Goal: Transaction & Acquisition: Purchase product/service

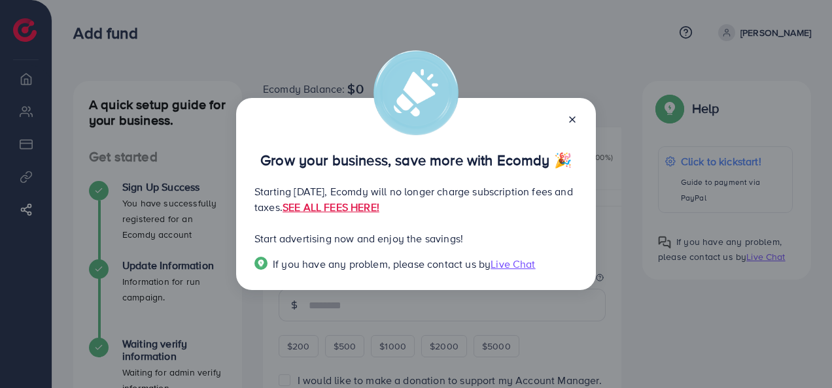
click at [573, 120] on line at bounding box center [571, 119] width 5 height 5
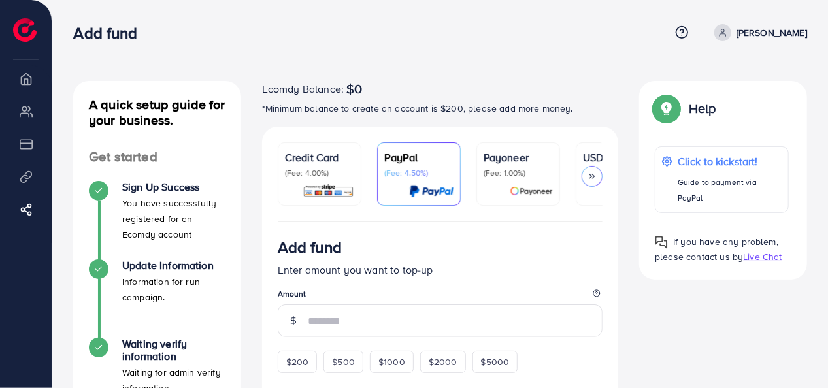
click at [600, 169] on div at bounding box center [592, 176] width 21 height 21
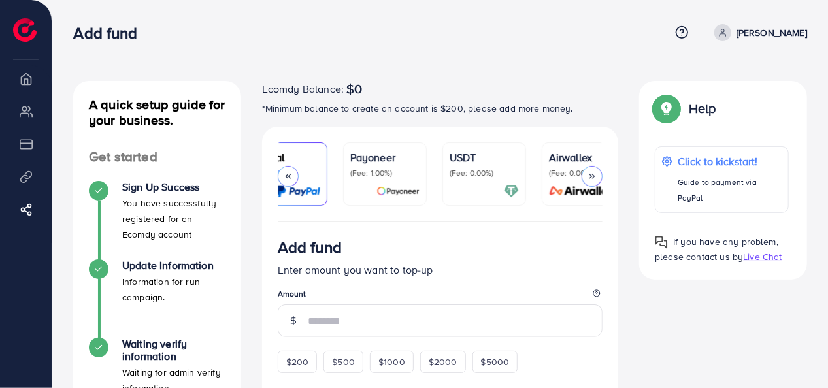
scroll to position [0, 156]
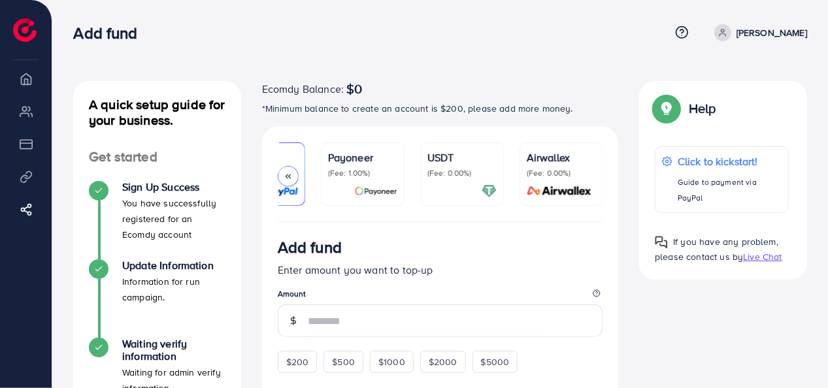
click at [292, 177] on icon at bounding box center [288, 176] width 9 height 9
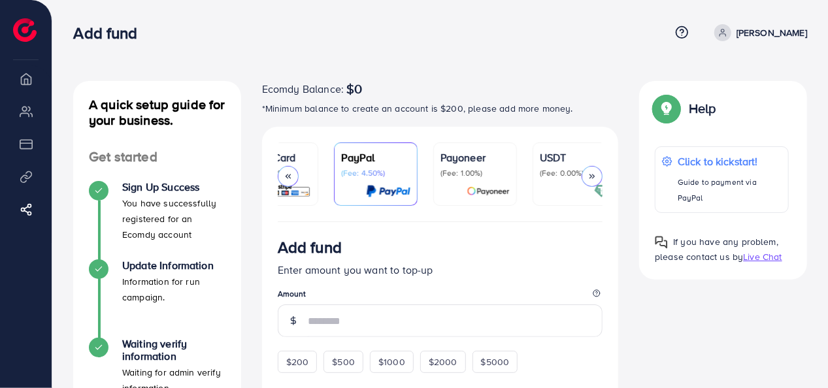
scroll to position [0, 0]
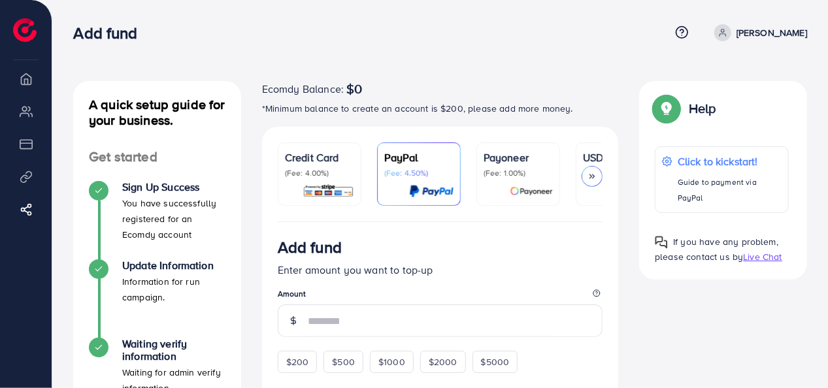
click at [588, 166] on div "USDT (Fee: 0.00%)" at bounding box center [617, 164] width 69 height 29
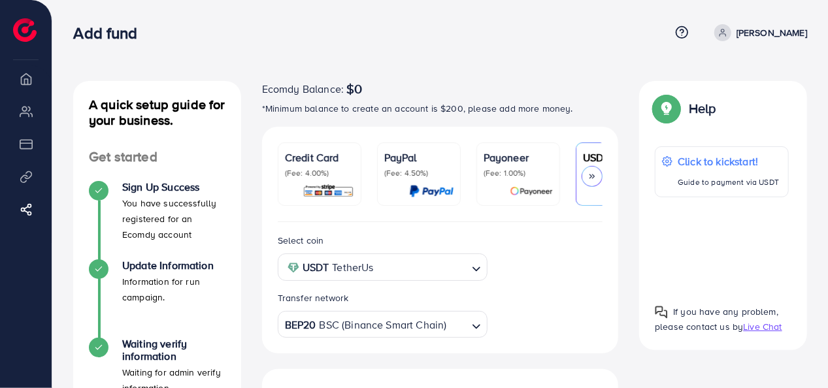
click at [588, 166] on div "USDT (Fee: 0.00%)" at bounding box center [617, 164] width 69 height 29
click at [592, 179] on icon at bounding box center [592, 176] width 9 height 9
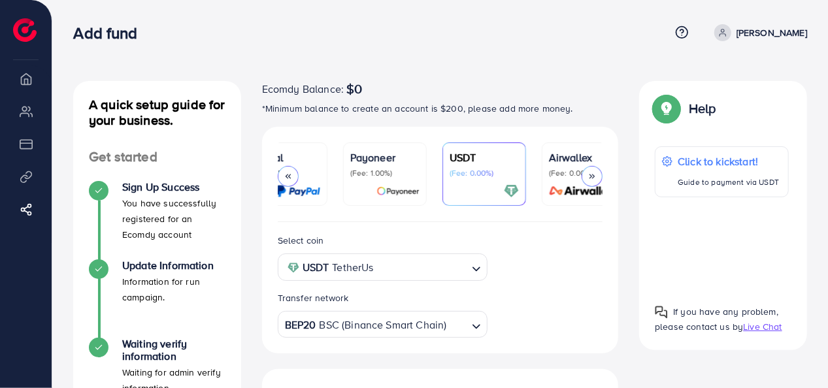
scroll to position [0, 156]
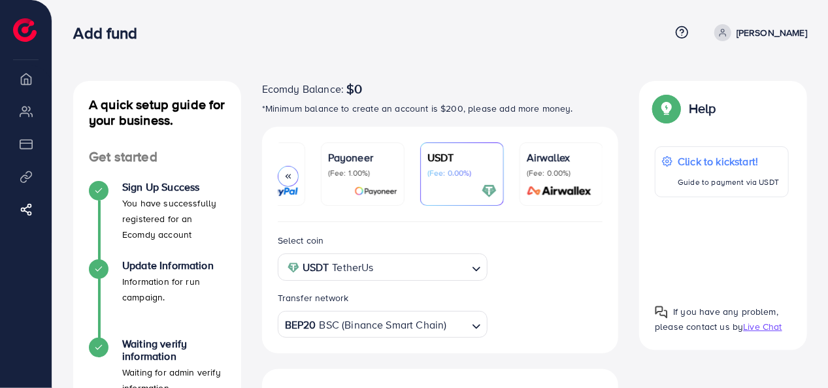
click at [592, 179] on div "Airwallex (Fee: 0.00%)" at bounding box center [561, 174] width 69 height 49
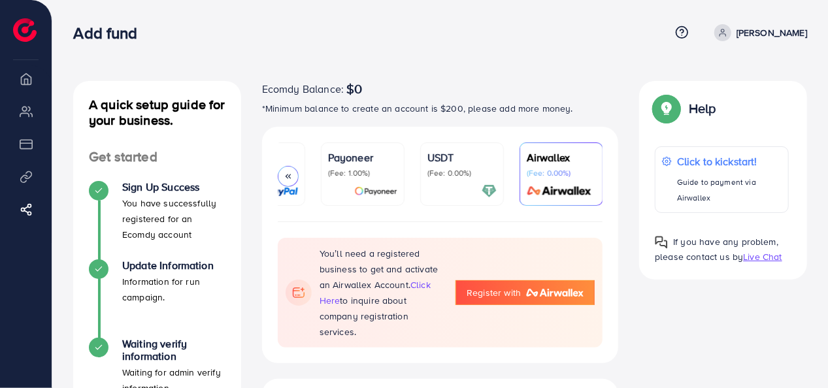
click at [459, 177] on p "(Fee: 0.00%)" at bounding box center [462, 173] width 69 height 10
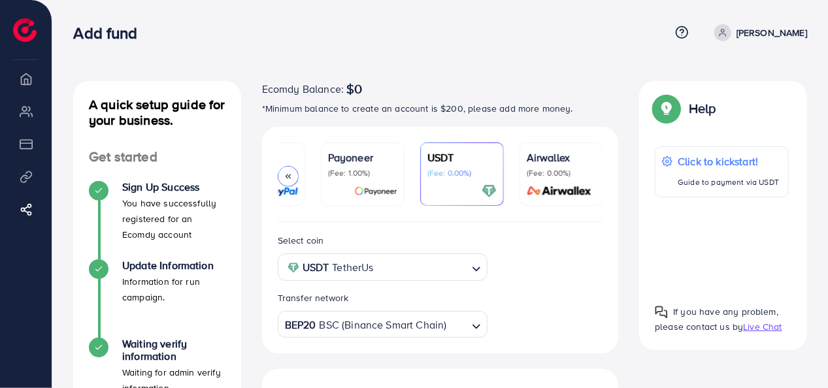
click at [282, 178] on div at bounding box center [288, 176] width 21 height 21
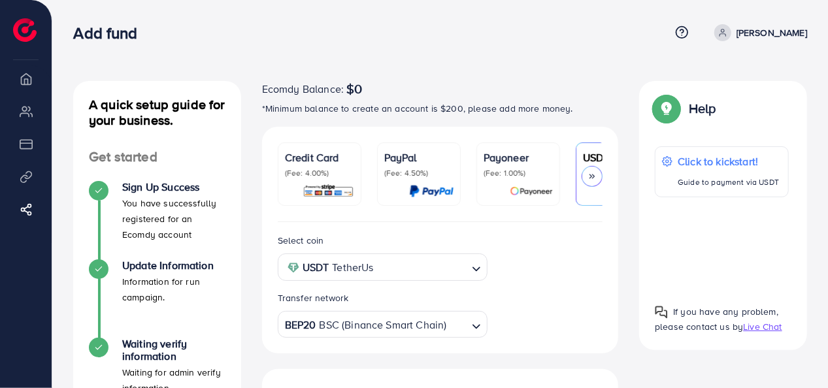
click at [319, 174] on p "(Fee: 4.00%)" at bounding box center [319, 173] width 69 height 10
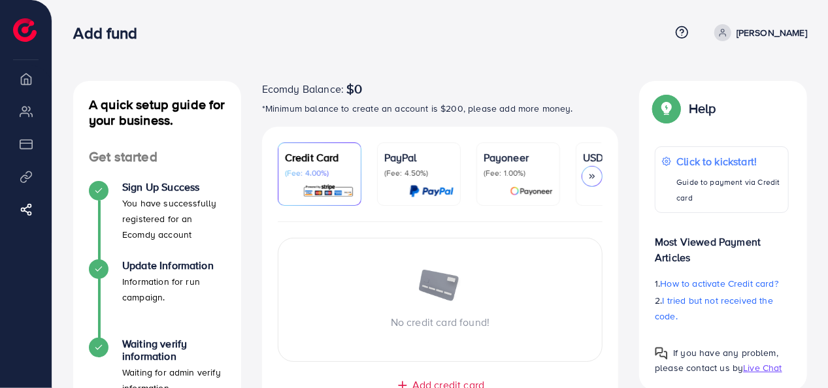
click at [591, 178] on polyline at bounding box center [591, 177] width 2 height 4
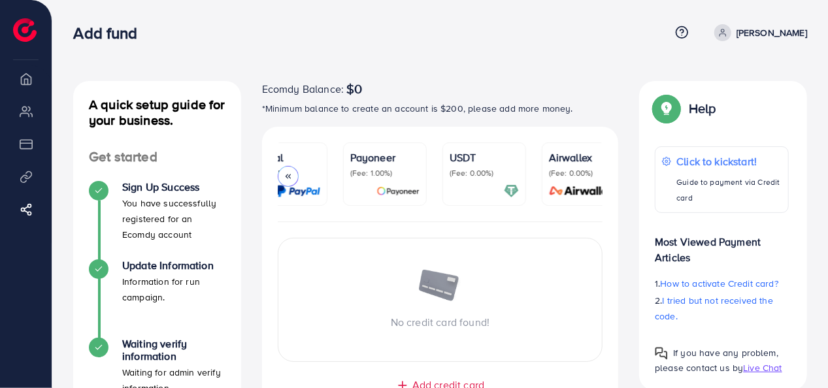
scroll to position [0, 156]
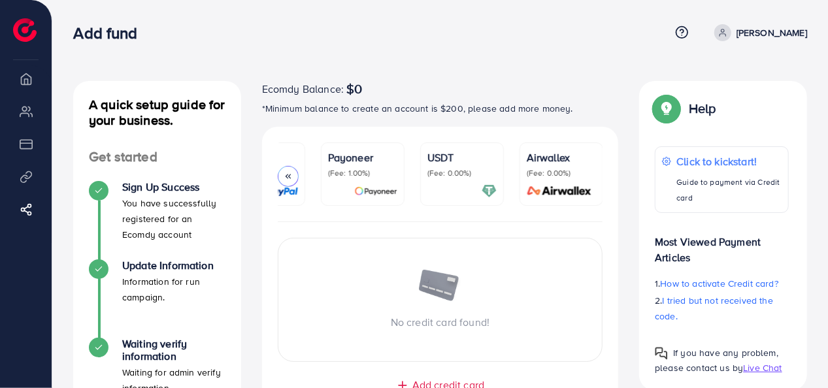
click at [284, 182] on div at bounding box center [288, 176] width 21 height 21
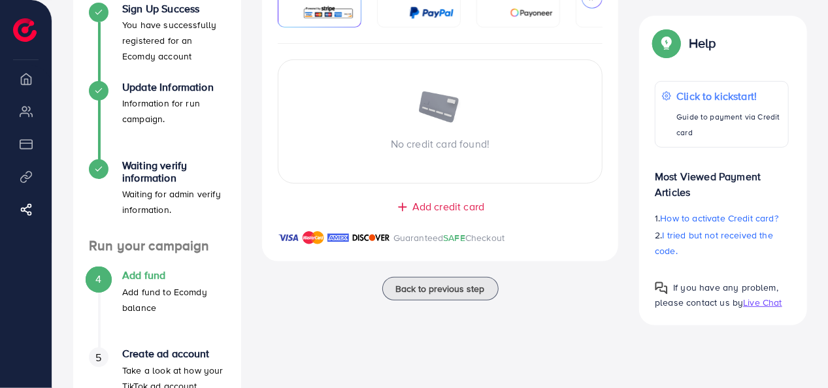
scroll to position [183, 0]
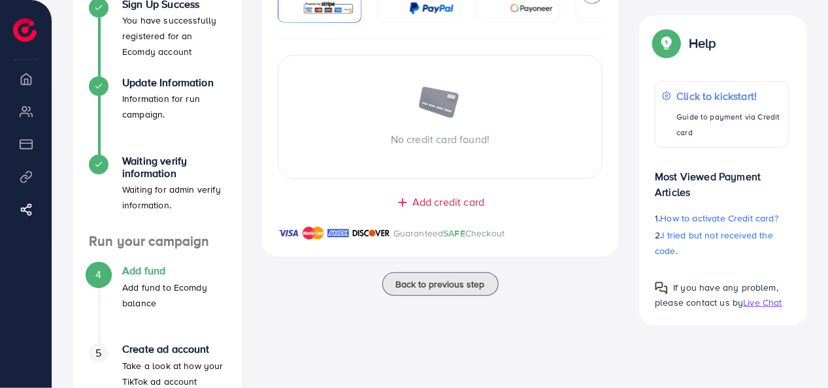
click at [441, 201] on span "Add credit card" at bounding box center [449, 202] width 72 height 15
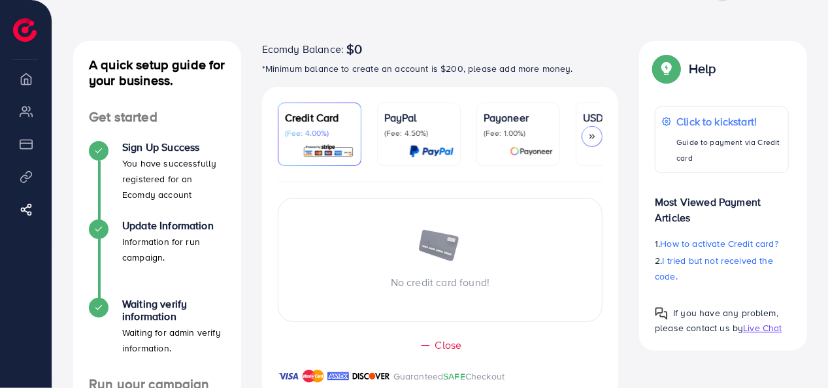
scroll to position [0, 0]
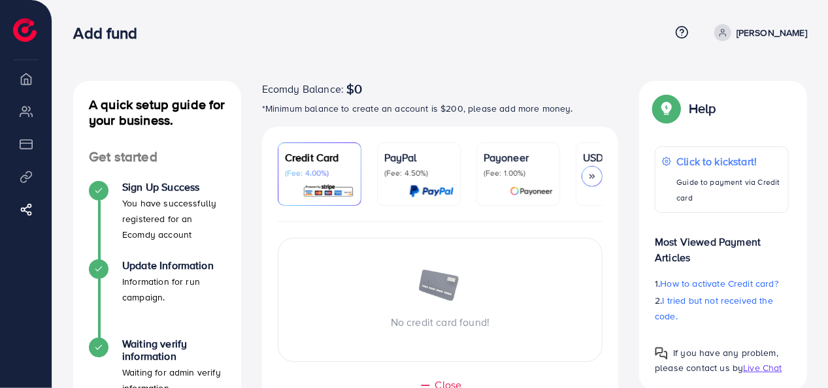
click at [471, 220] on ul "Credit Card (Fee: 4.00%) PayPal (Fee: 4.50%) Payoneer (Fee: 1.00%) USDT (Fee: 0…" at bounding box center [441, 183] width 326 height 80
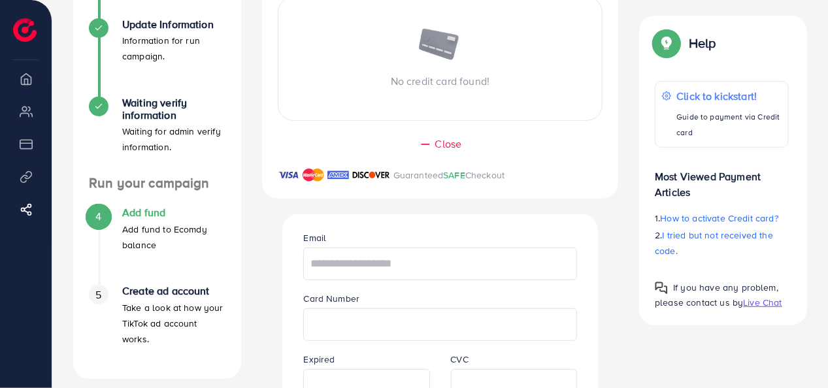
scroll to position [240, 0]
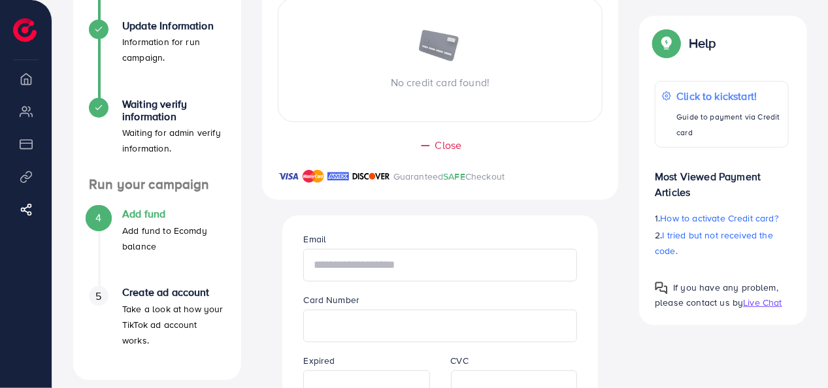
click at [356, 271] on input "text" at bounding box center [439, 265] width 273 height 33
type input "**********"
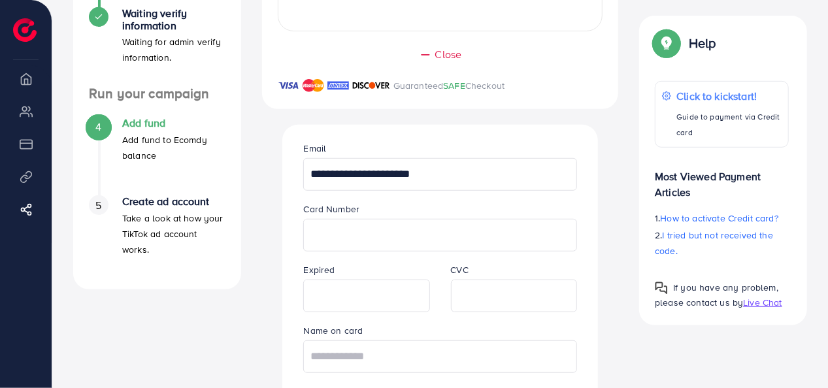
scroll to position [333, 0]
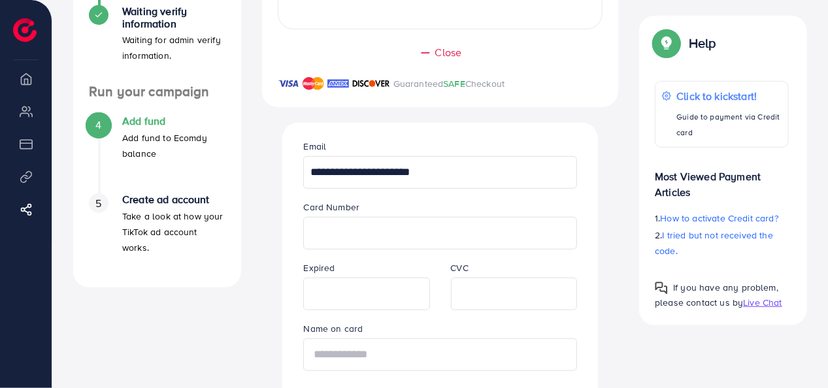
click at [449, 345] on input "text" at bounding box center [439, 355] width 273 height 33
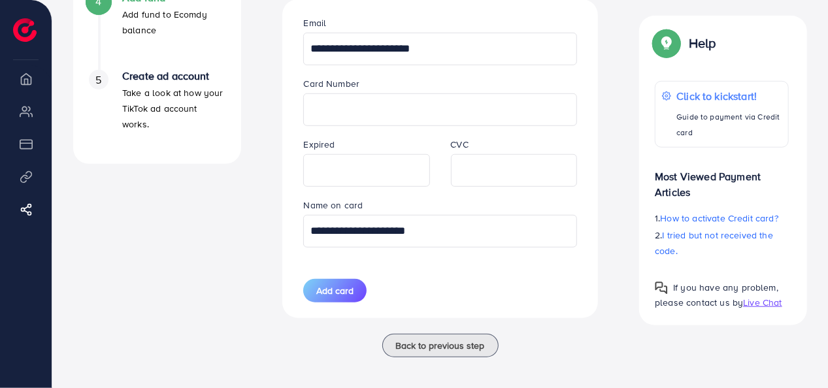
scroll to position [464, 0]
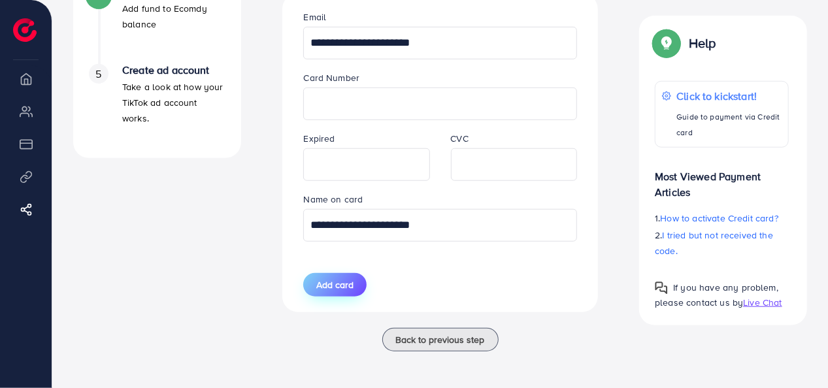
type input "**********"
click at [336, 288] on span "Add card" at bounding box center [334, 285] width 37 height 13
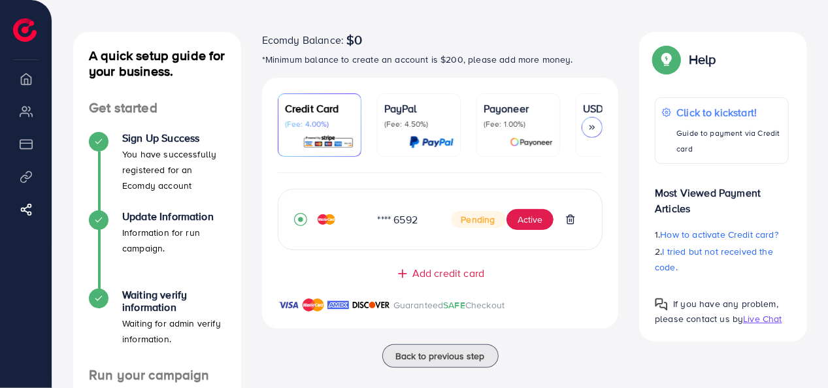
scroll to position [0, 0]
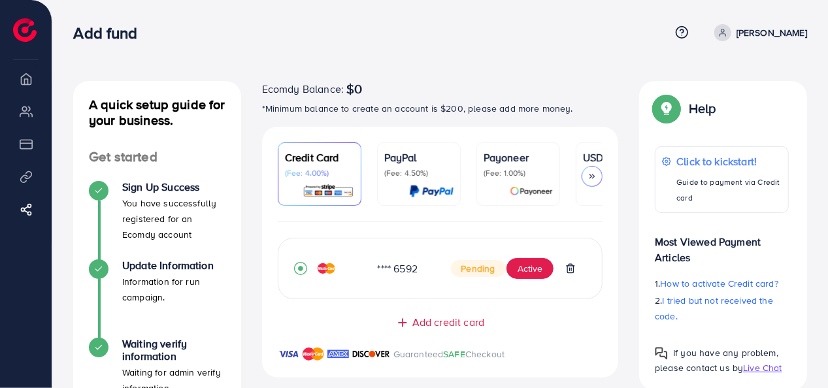
click at [322, 268] on img at bounding box center [327, 268] width 18 height 10
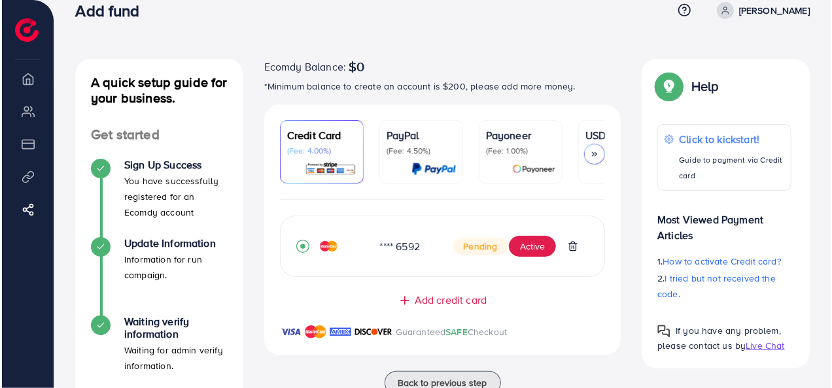
scroll to position [22, 0]
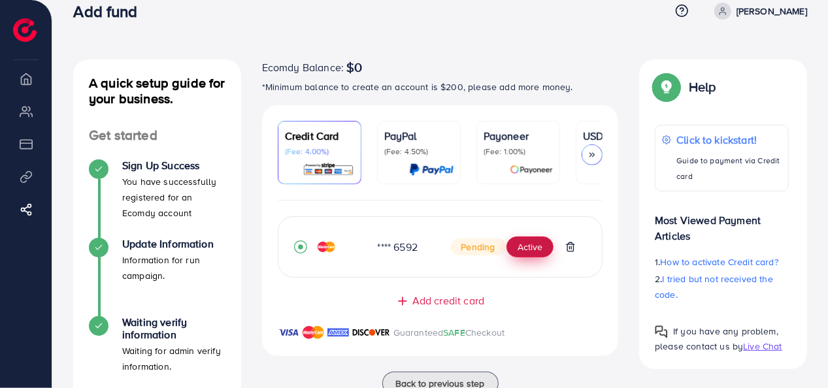
click at [532, 251] on button "Active" at bounding box center [530, 247] width 47 height 21
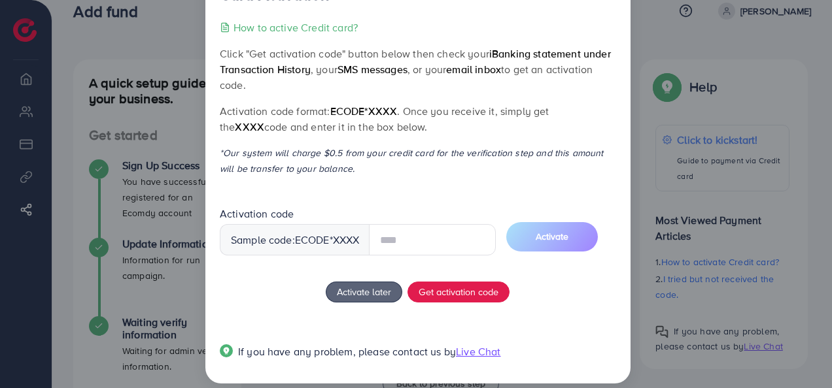
scroll to position [55, 0]
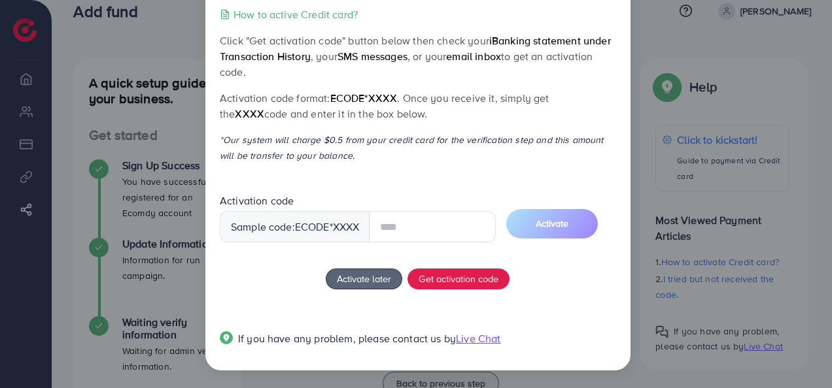
click at [417, 217] on input "text" at bounding box center [432, 226] width 127 height 31
click at [431, 275] on div "How to active Credit card? Click "Get activation code" button below then check …" at bounding box center [418, 185] width 396 height 356
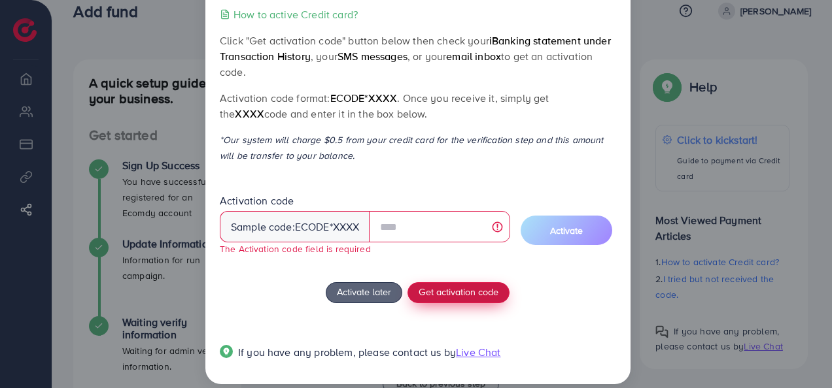
click at [449, 292] on span "Get activation code" at bounding box center [458, 292] width 80 height 14
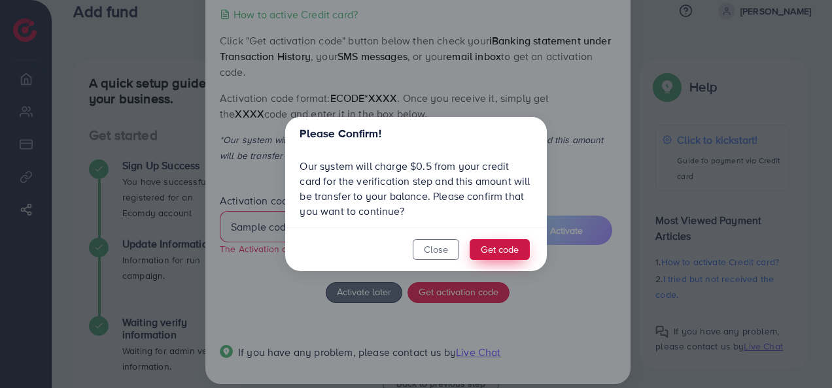
click at [507, 252] on button "Get code" at bounding box center [499, 249] width 60 height 21
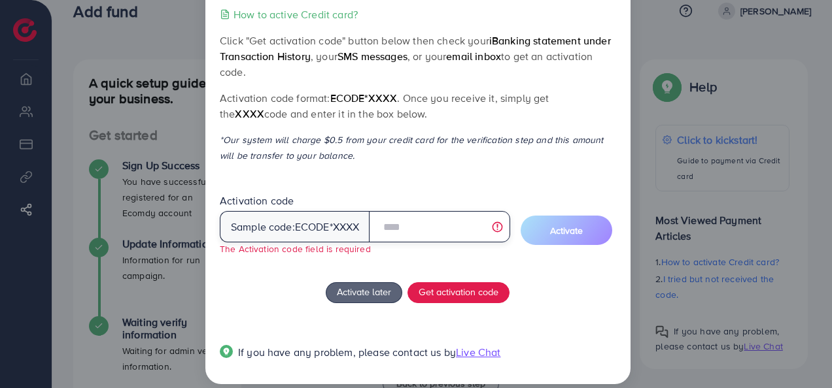
click at [416, 228] on input "text" at bounding box center [439, 226] width 141 height 31
click at [468, 228] on input "text" at bounding box center [439, 226] width 141 height 31
click at [452, 220] on input "******" at bounding box center [439, 226] width 141 height 31
type input "*"
click at [493, 221] on input "text" at bounding box center [439, 226] width 141 height 31
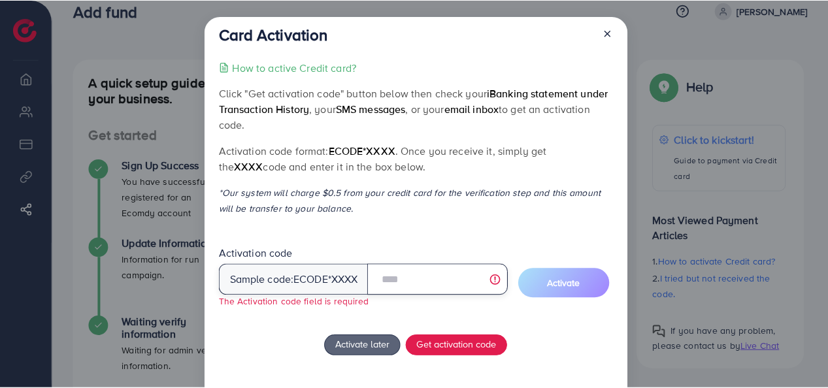
scroll to position [0, 0]
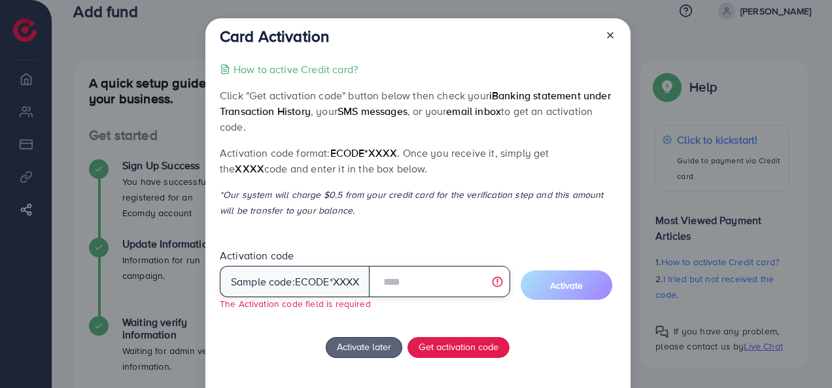
click at [498, 285] on input "text" at bounding box center [439, 281] width 141 height 31
click at [439, 282] on input "text" at bounding box center [439, 281] width 141 height 31
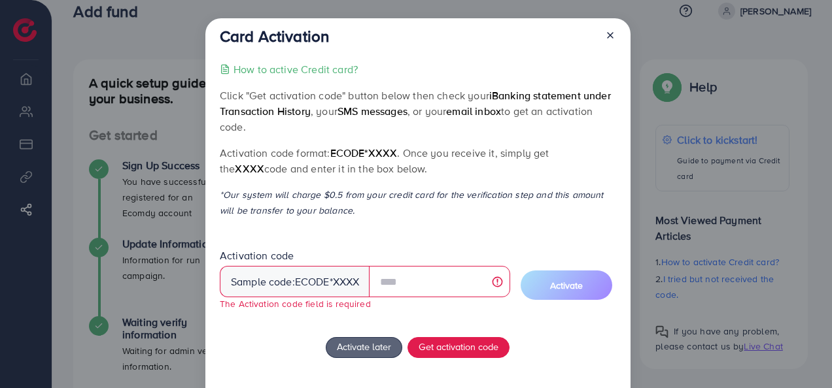
click at [422, 181] on div "How to active Credit card? Click "Get activation code" button below then check …" at bounding box center [418, 245] width 396 height 369
click at [439, 350] on span "Get activation code" at bounding box center [458, 347] width 80 height 14
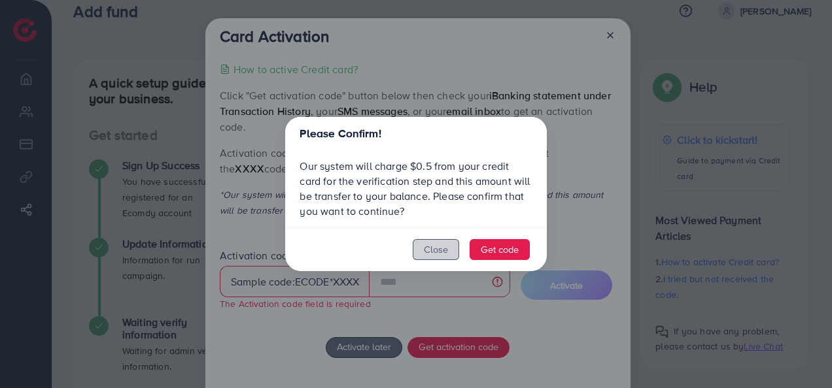
click at [431, 258] on button "Close" at bounding box center [436, 249] width 46 height 21
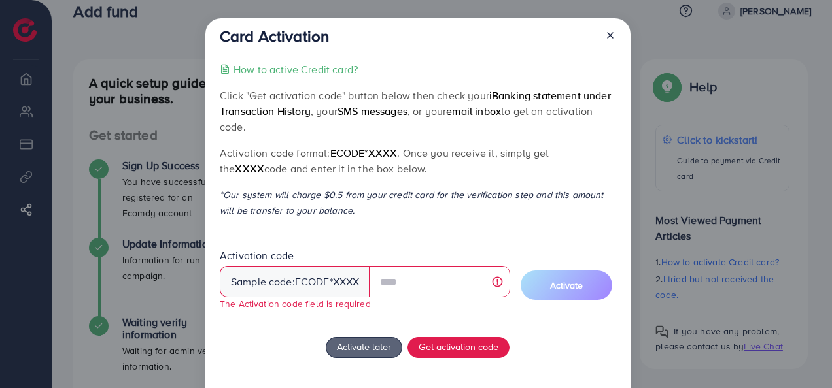
click at [605, 39] on icon at bounding box center [610, 35] width 10 height 10
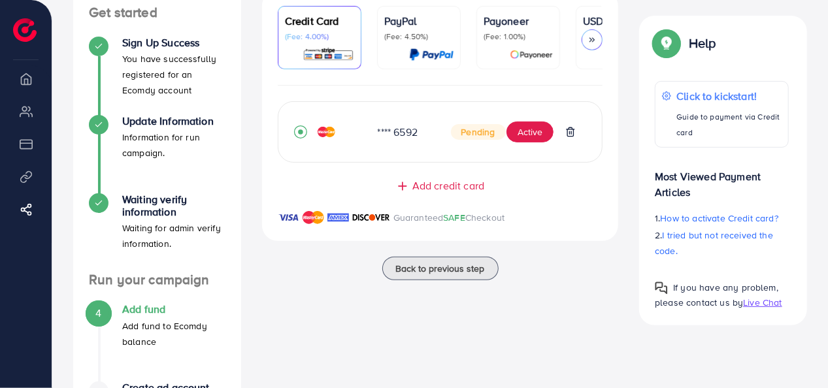
scroll to position [145, 0]
click at [483, 133] on span "Pending" at bounding box center [478, 132] width 55 height 16
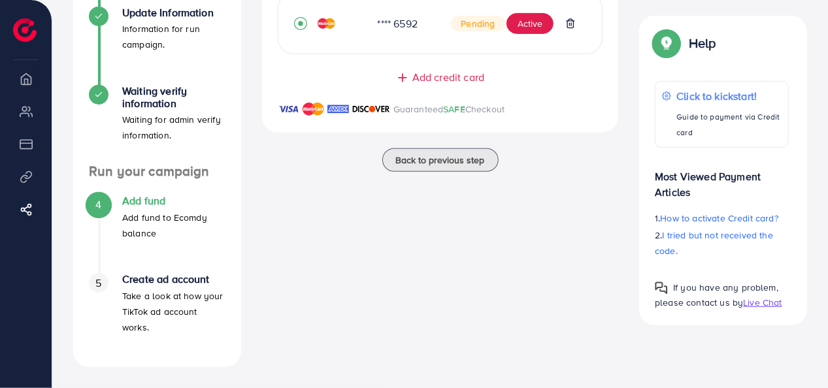
click at [143, 207] on h4 "Add fund" at bounding box center [173, 201] width 103 height 12
click at [152, 198] on h4 "Add fund" at bounding box center [173, 201] width 103 height 12
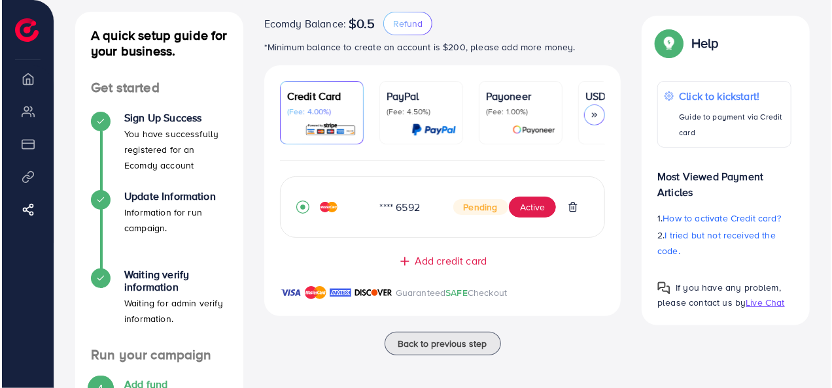
scroll to position [70, 0]
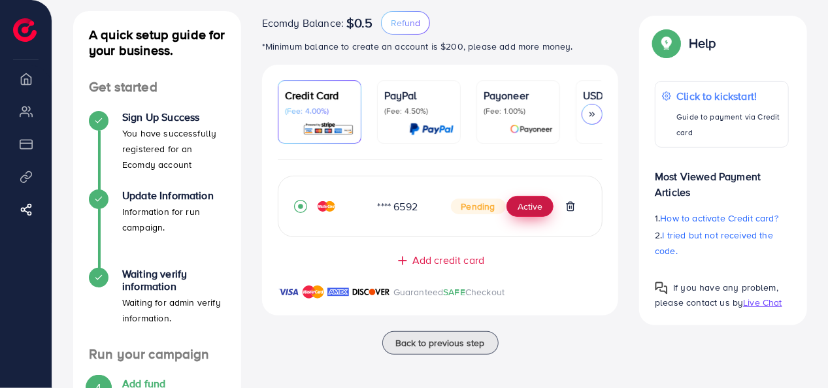
click at [545, 206] on button "Active" at bounding box center [530, 206] width 47 height 21
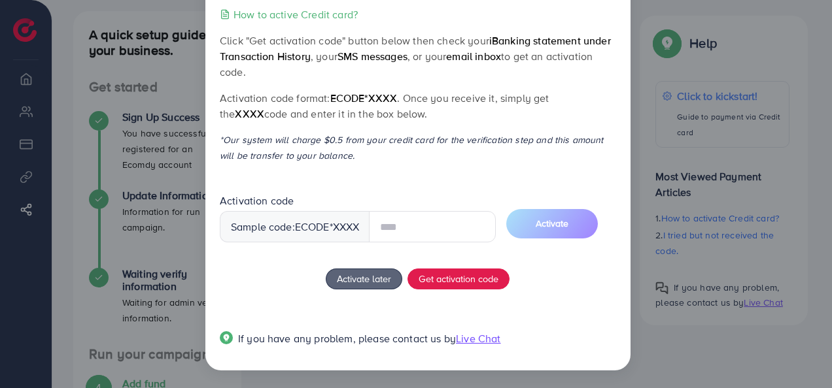
scroll to position [0, 0]
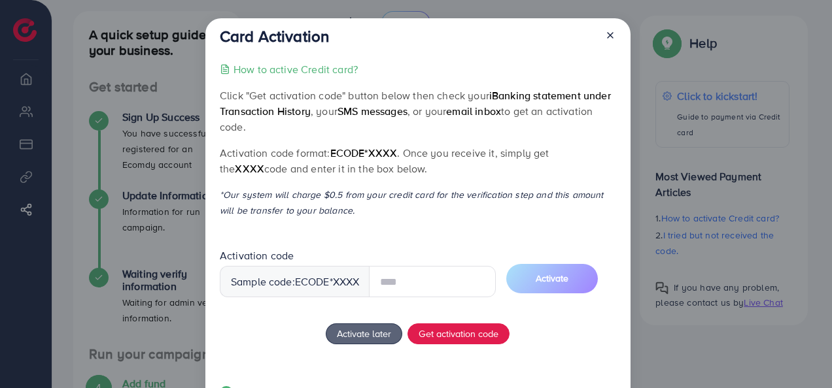
click at [427, 284] on input "text" at bounding box center [432, 281] width 127 height 31
click at [398, 276] on input "text" at bounding box center [432, 281] width 127 height 31
click at [446, 336] on div "How to active Credit card? Click "Get activation code" button below then check …" at bounding box center [418, 239] width 396 height 356
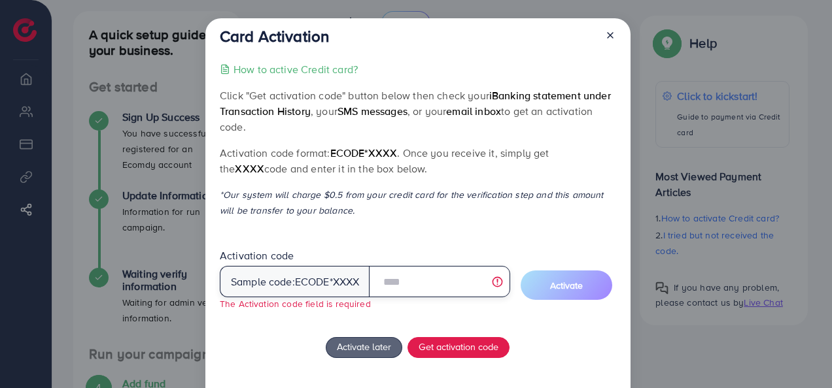
click at [414, 280] on input "text" at bounding box center [439, 281] width 141 height 31
click at [499, 281] on input "text" at bounding box center [439, 281] width 141 height 31
click at [401, 286] on input "text" at bounding box center [439, 281] width 141 height 31
type input "*"
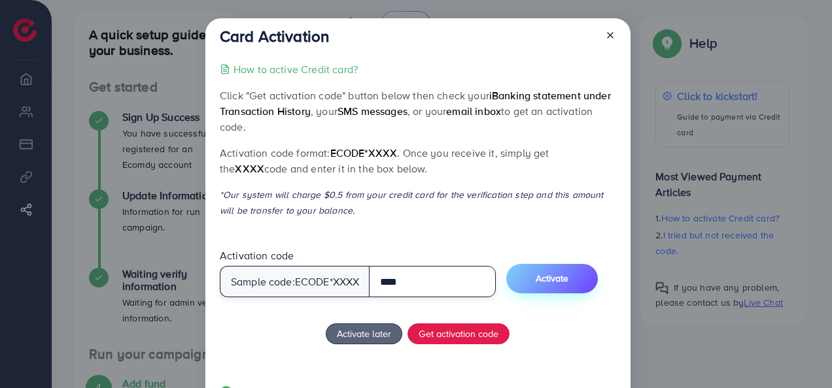
type input "****"
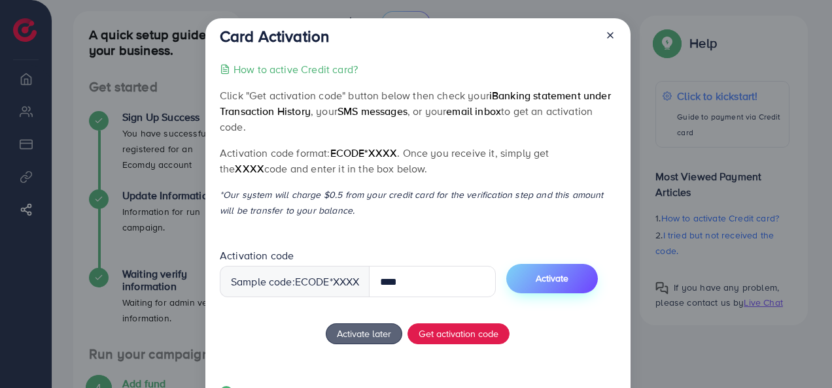
click at [571, 285] on button "Activate" at bounding box center [552, 278] width 92 height 29
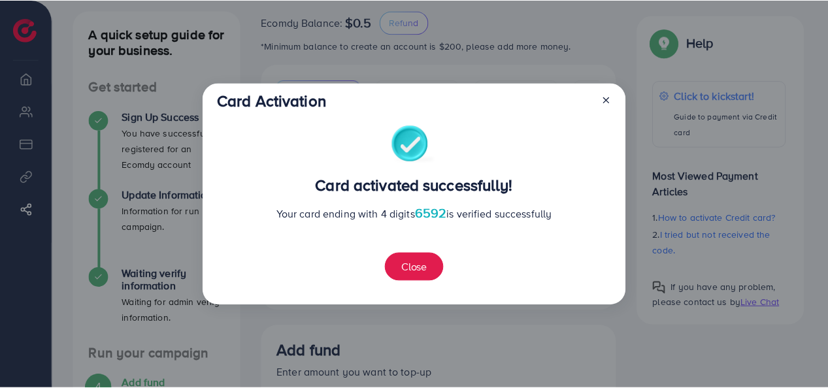
scroll to position [302, 0]
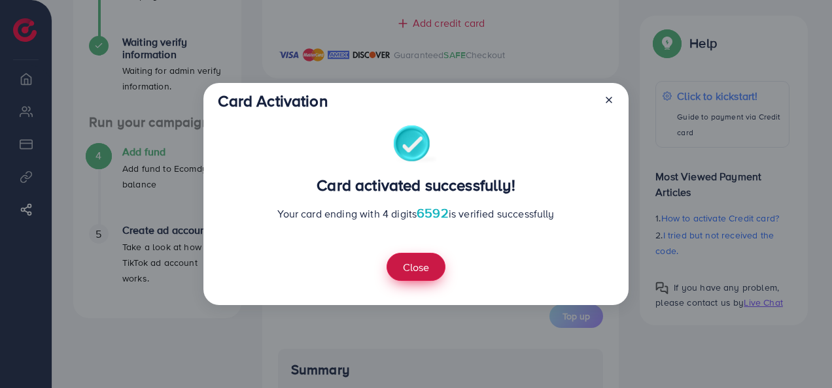
click at [417, 269] on button "Close" at bounding box center [415, 267] width 59 height 28
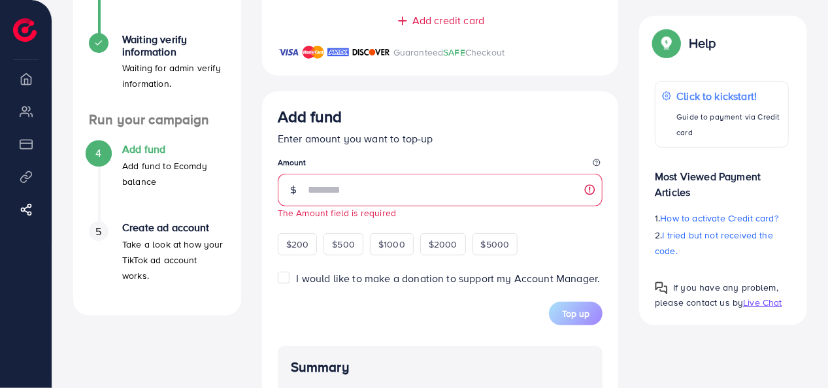
scroll to position [305, 0]
click at [354, 199] on input "number" at bounding box center [456, 190] width 296 height 33
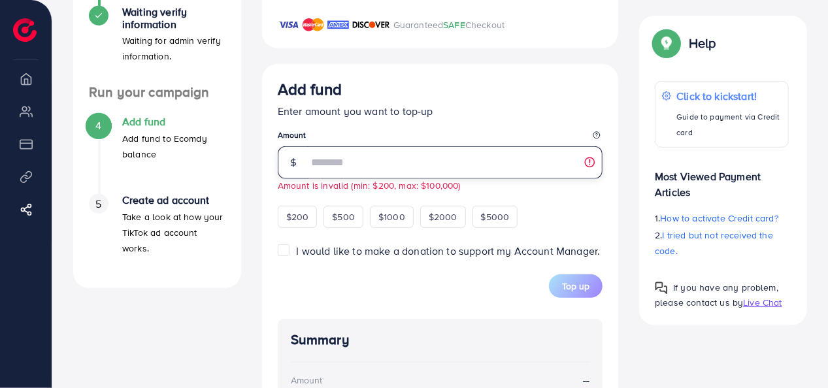
scroll to position [315, 0]
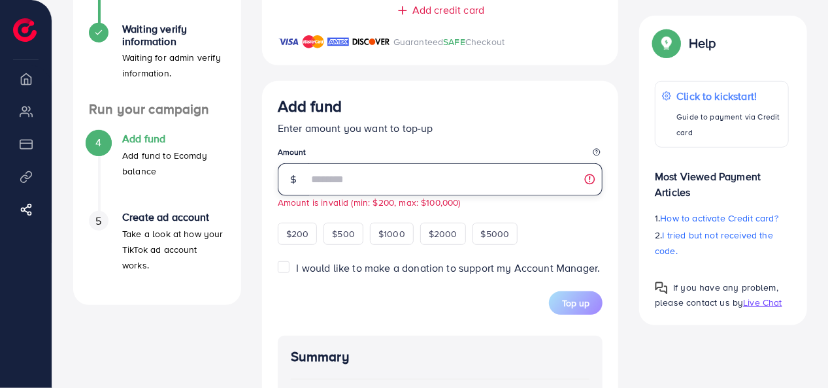
click at [590, 184] on input "**" at bounding box center [456, 179] width 296 height 33
type input "*"
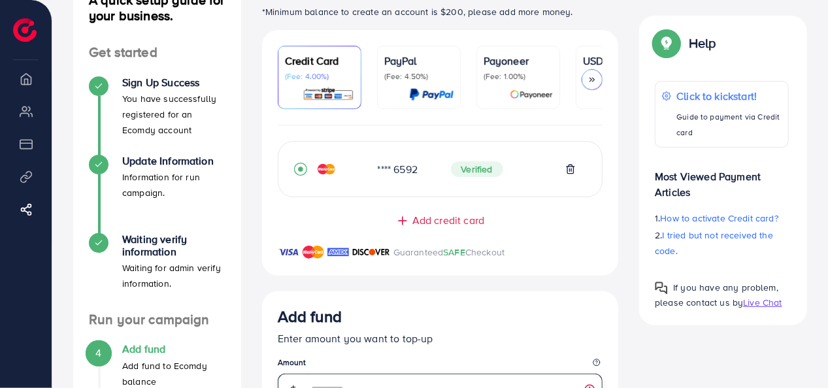
scroll to position [84, 0]
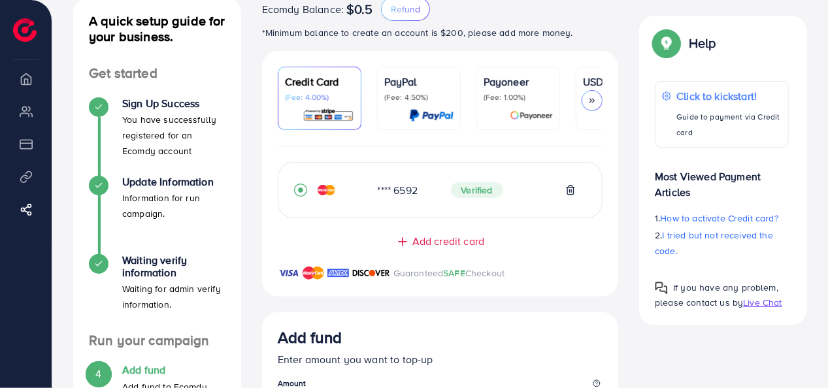
click at [490, 188] on span "Verified" at bounding box center [477, 190] width 52 height 16
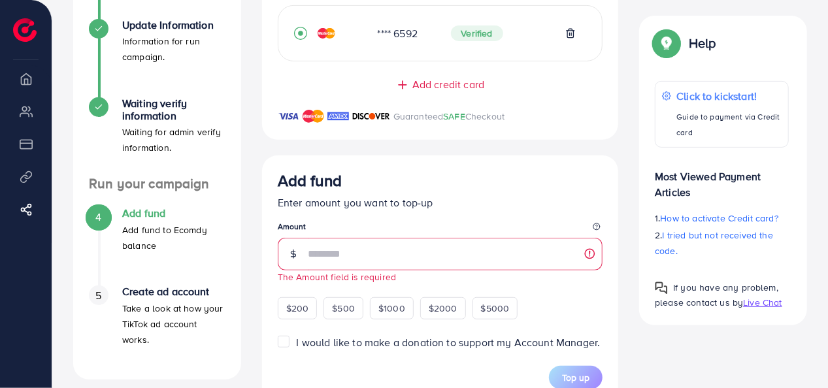
scroll to position [0, 0]
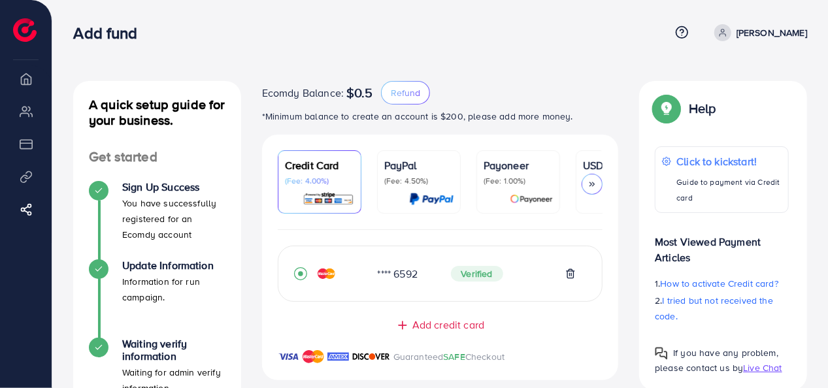
click at [431, 48] on div "Add fund Help Center Contact Support Plans and Pricing Term and policy About Us…" at bounding box center [440, 32] width 734 height 35
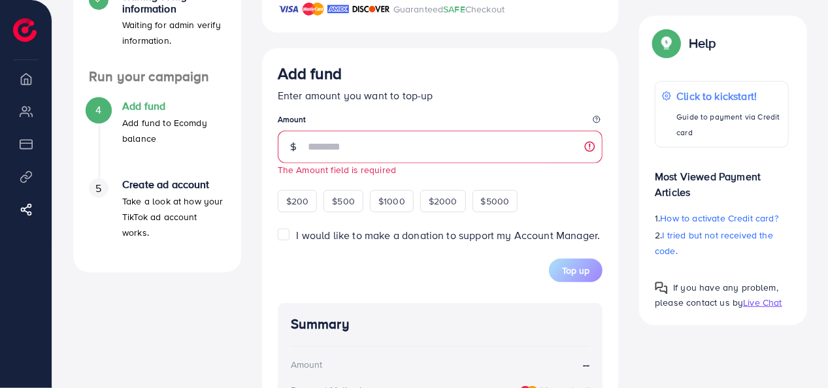
scroll to position [348, 0]
click at [360, 144] on input "number" at bounding box center [456, 147] width 296 height 33
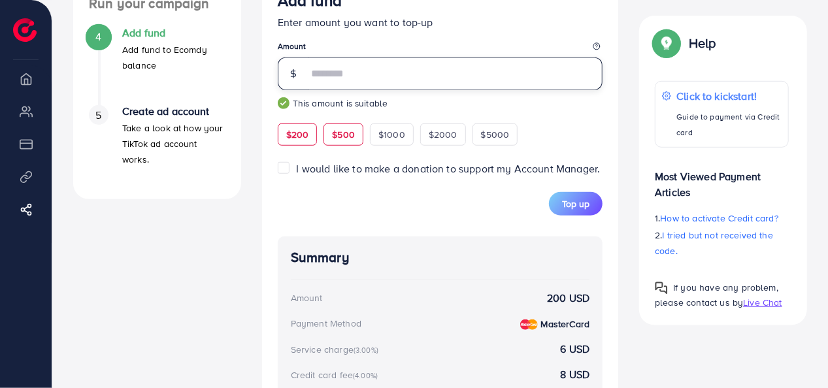
scroll to position [421, 0]
click at [344, 76] on input "***" at bounding box center [456, 74] width 296 height 33
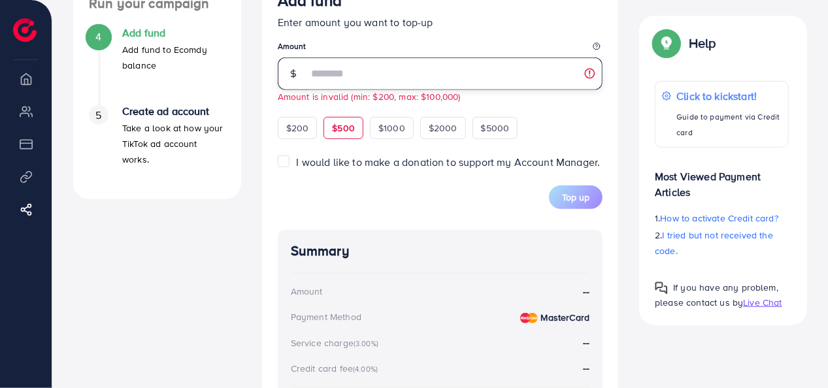
type input "*"
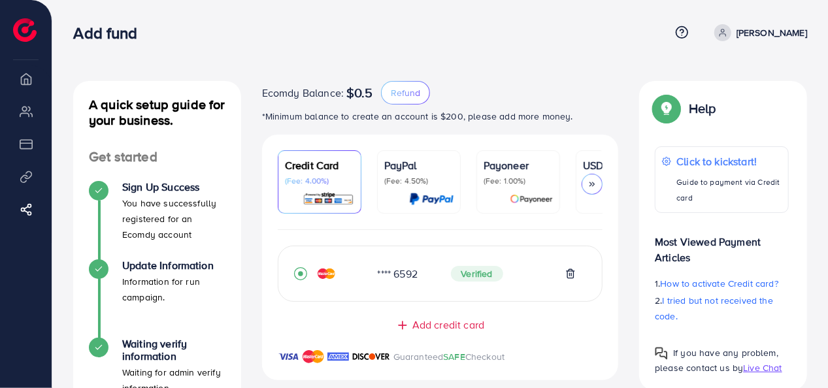
scroll to position [69, 0]
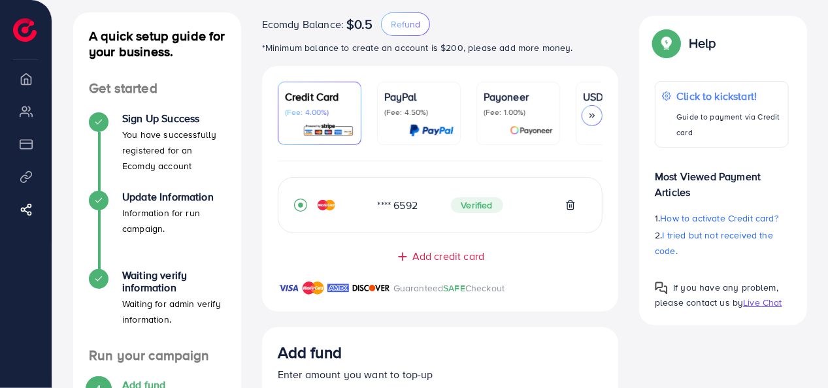
click at [415, 118] on div "PayPal (Fee: 4.50%)" at bounding box center [418, 113] width 69 height 49
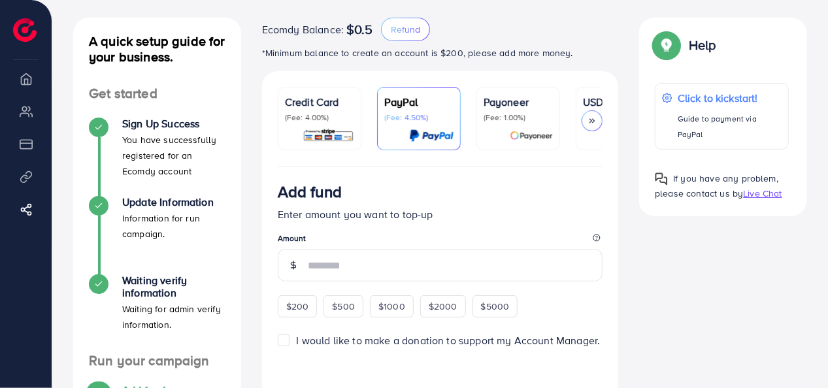
scroll to position [61, 0]
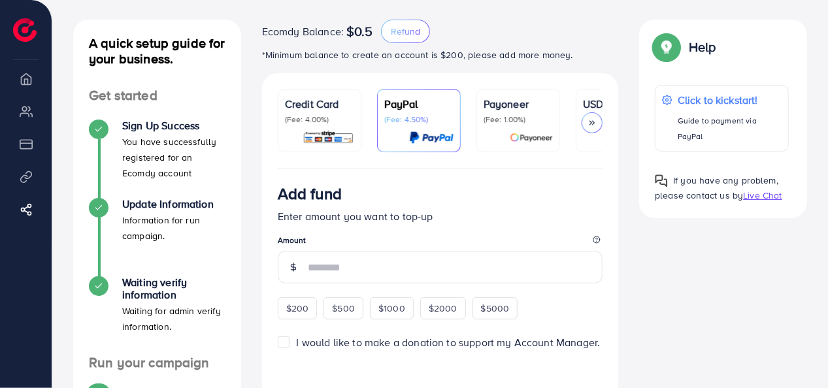
click at [507, 97] on p "Payoneer" at bounding box center [518, 104] width 69 height 16
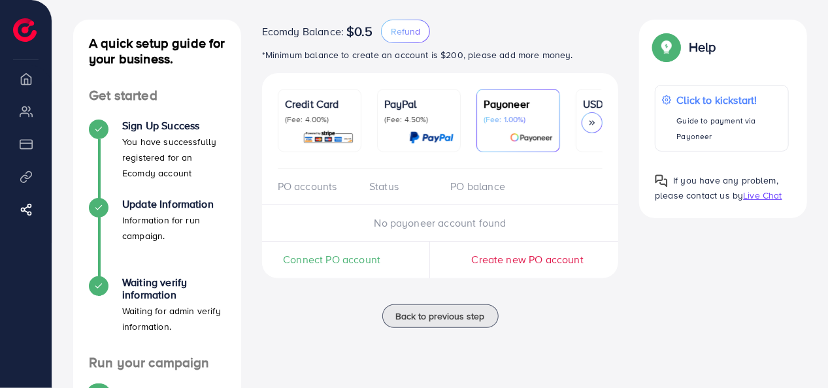
click at [591, 122] on icon at bounding box center [592, 122] width 9 height 9
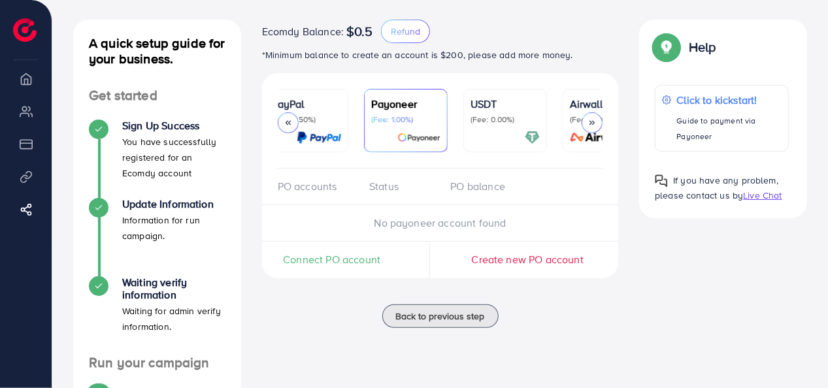
scroll to position [0, 156]
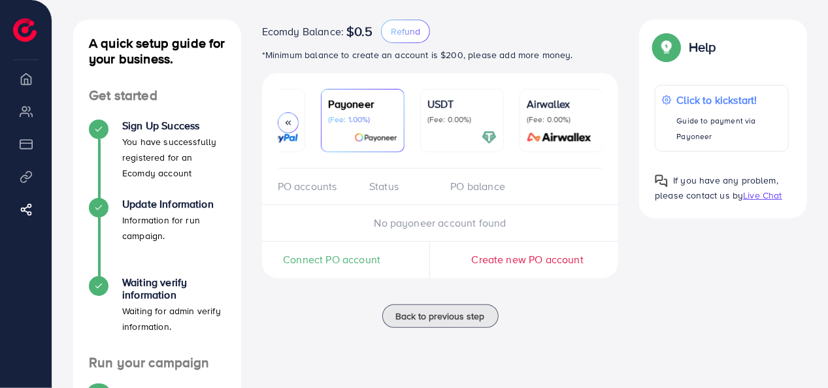
click at [446, 109] on p "USDT" at bounding box center [462, 104] width 69 height 16
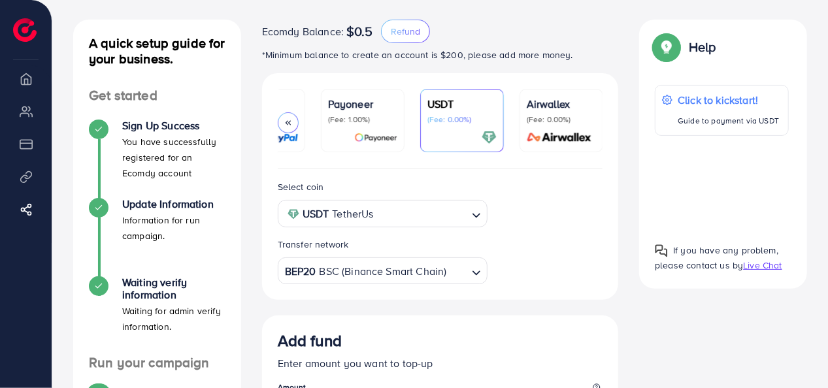
click at [547, 118] on p "(Fee: 0.00%)" at bounding box center [561, 119] width 69 height 10
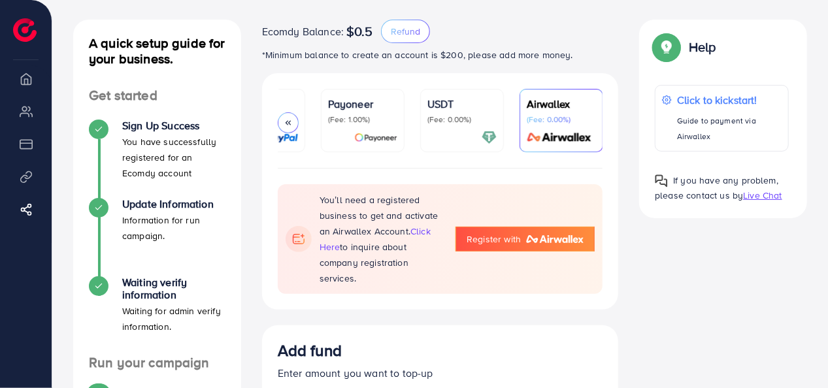
click at [461, 120] on p "(Fee: 0.00%)" at bounding box center [462, 119] width 69 height 10
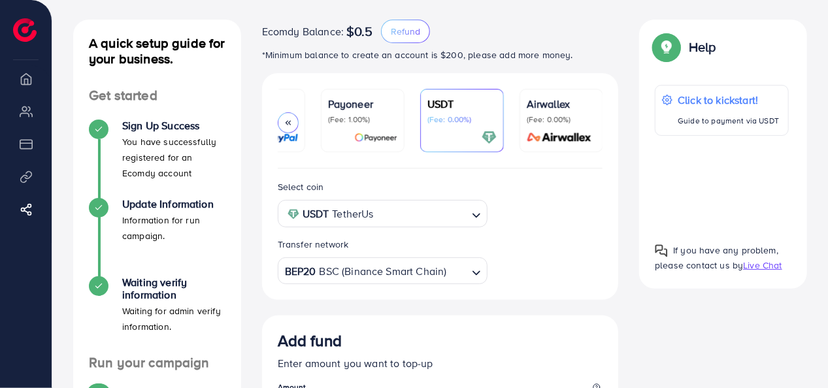
click at [353, 116] on p "(Fee: 1.00%)" at bounding box center [362, 119] width 69 height 10
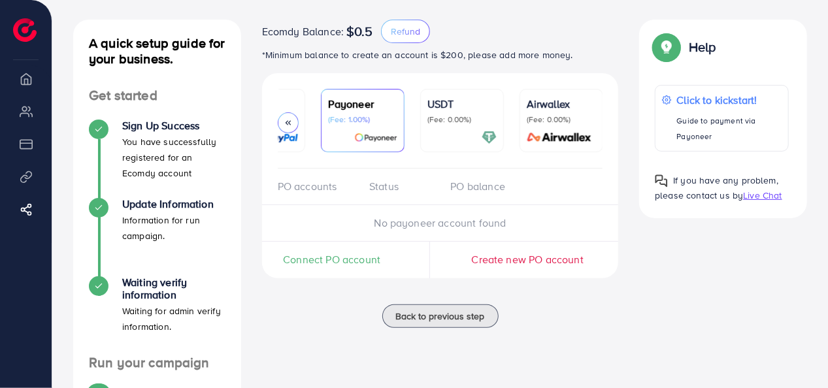
scroll to position [158, 0]
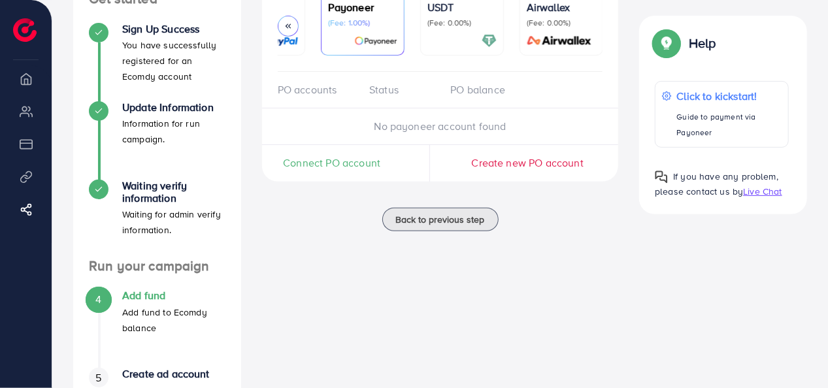
click at [297, 96] on div "PO accounts" at bounding box center [318, 89] width 81 height 15
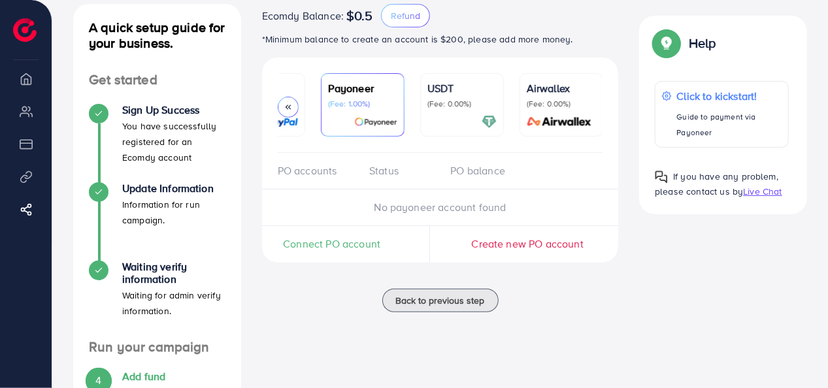
click at [385, 151] on ul "Credit Card (Fee: 4.00%) PayPal (Fee: 4.50%) Payoneer (Fee: 1.00%) USDT (Fee: 0…" at bounding box center [441, 113] width 326 height 80
click at [283, 147] on ul "Credit Card (Fee: 4.00%) PayPal (Fee: 4.50%) Payoneer (Fee: 1.00%) USDT (Fee: 0…" at bounding box center [441, 113] width 326 height 80
click at [285, 156] on div "PO accounts Status PO balance" at bounding box center [440, 171] width 357 height 37
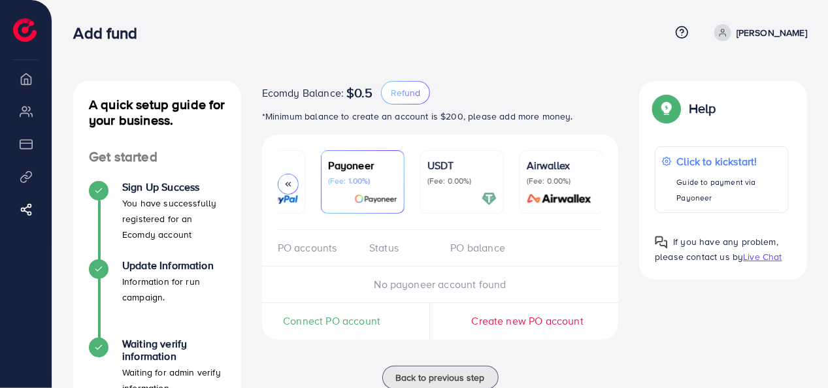
click at [413, 226] on ul "Credit Card (Fee: 4.00%) PayPal (Fee: 4.50%) Payoneer (Fee: 1.00%) USDT (Fee: 0…" at bounding box center [441, 190] width 326 height 80
click at [327, 224] on ul "Credit Card (Fee: 4.00%) PayPal (Fee: 4.50%) Payoneer (Fee: 1.00%) USDT (Fee: 0…" at bounding box center [441, 190] width 326 height 80
click at [321, 235] on div "PO accounts Status PO balance" at bounding box center [440, 248] width 357 height 37
click at [314, 226] on ul "Credit Card (Fee: 4.00%) PayPal (Fee: 4.50%) Payoneer (Fee: 1.00%) USDT (Fee: 0…" at bounding box center [441, 190] width 326 height 80
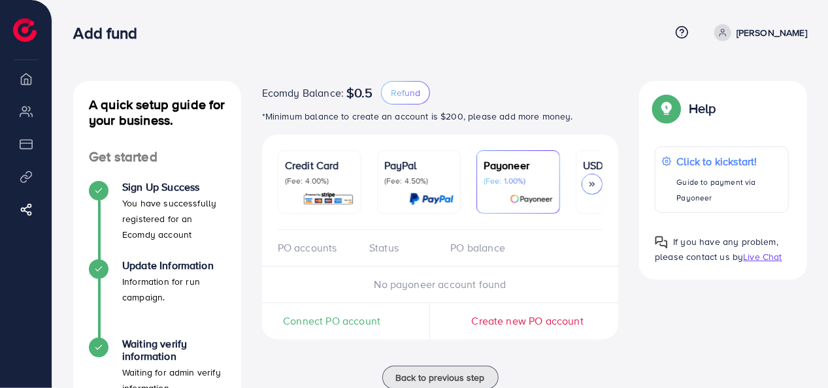
click at [761, 35] on p "[PERSON_NAME]" at bounding box center [772, 33] width 71 height 16
click at [592, 190] on div at bounding box center [592, 184] width 21 height 21
click at [309, 183] on p "(Fee: 4.00%)" at bounding box center [319, 181] width 69 height 10
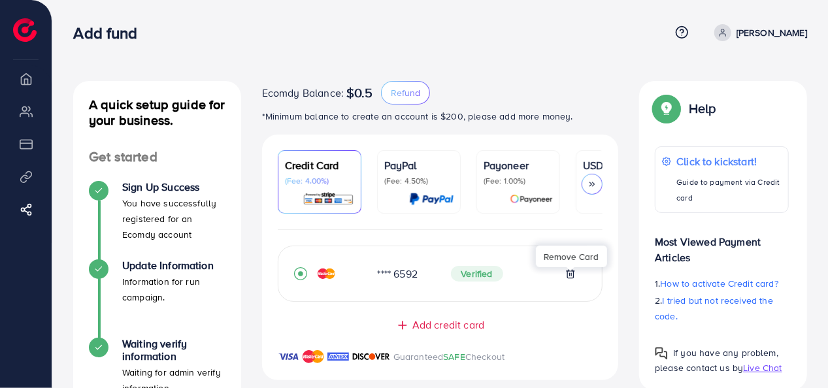
click at [568, 279] on icon at bounding box center [571, 274] width 6 height 8
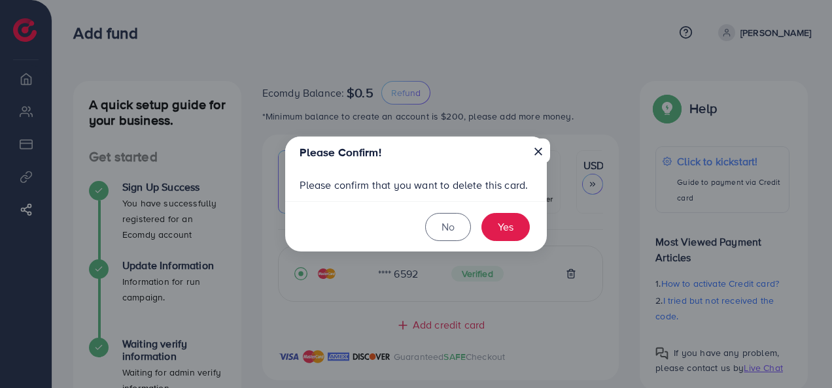
click at [539, 155] on button "×" at bounding box center [538, 151] width 24 height 25
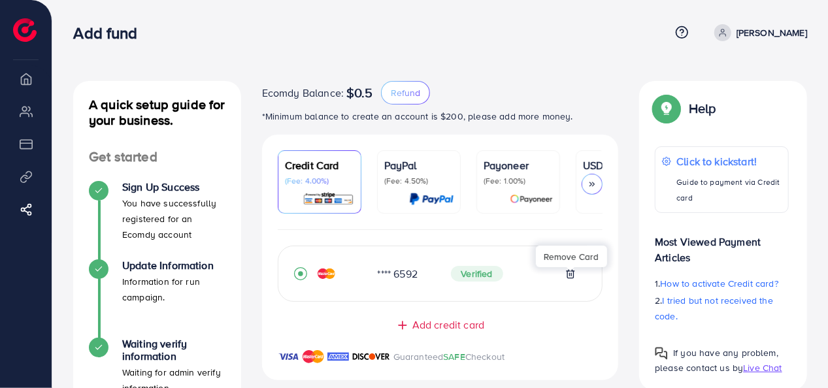
click at [513, 226] on ul "Credit Card (Fee: 4.00%) PayPal (Fee: 4.50%) Payoneer (Fee: 1.00%) USDT (Fee: 0…" at bounding box center [441, 190] width 326 height 80
click at [515, 237] on div "**** 6592 Verified Add credit card Guaranteed SAFE Checkout" at bounding box center [440, 305] width 357 height 150
click at [301, 275] on icon "record circle" at bounding box center [300, 273] width 5 height 5
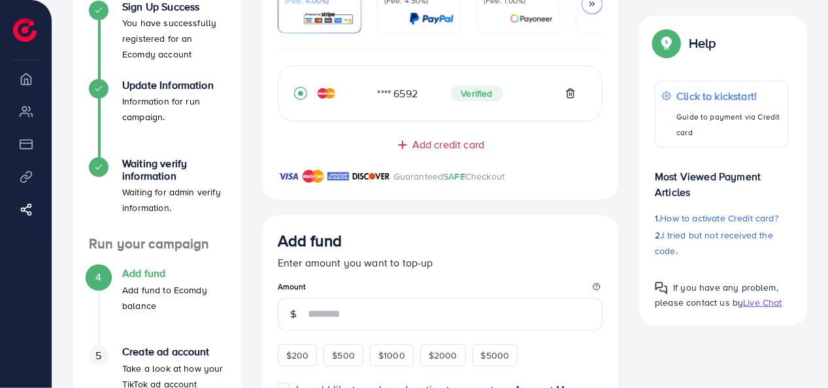
scroll to position [215, 0]
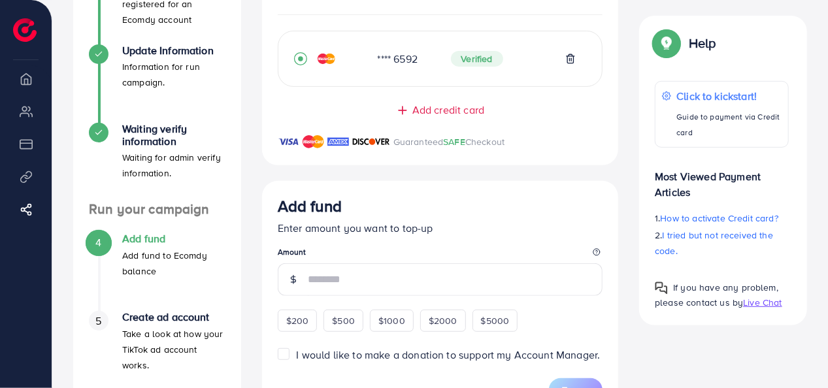
click at [454, 267] on input "number" at bounding box center [456, 279] width 296 height 33
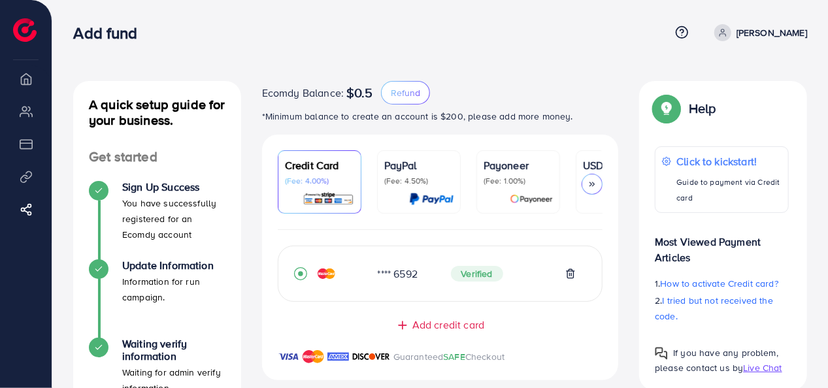
click at [472, 33] on div "Add fund" at bounding box center [371, 33] width 597 height 19
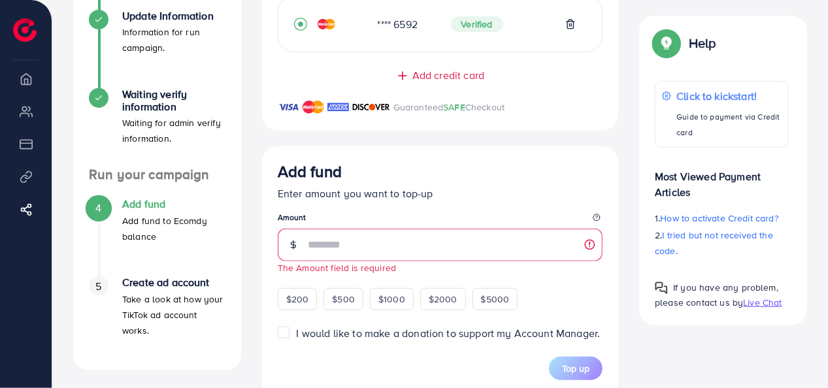
scroll to position [246, 0]
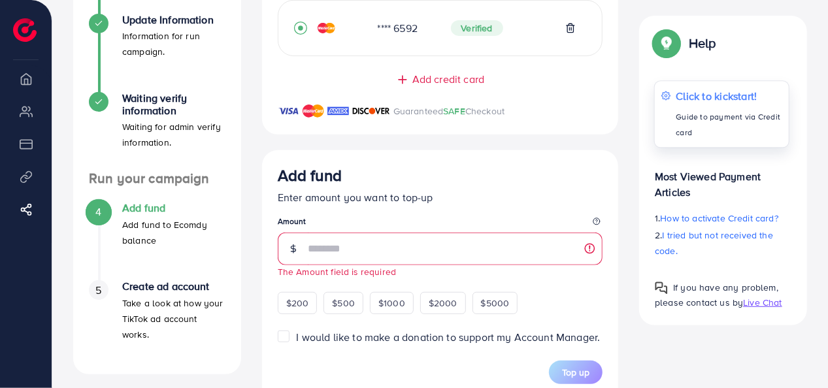
click at [715, 116] on p "Guide to payment via Credit card" at bounding box center [730, 124] width 106 height 31
